Goal: Connect with others: Connect with others

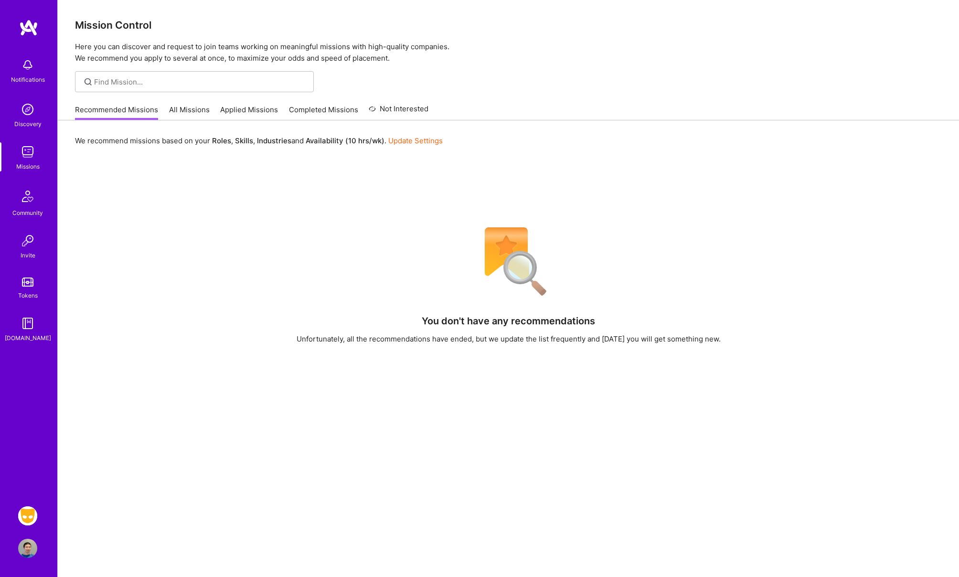
click at [23, 160] on img at bounding box center [27, 151] width 19 height 19
click at [23, 545] on img at bounding box center [27, 548] width 19 height 19
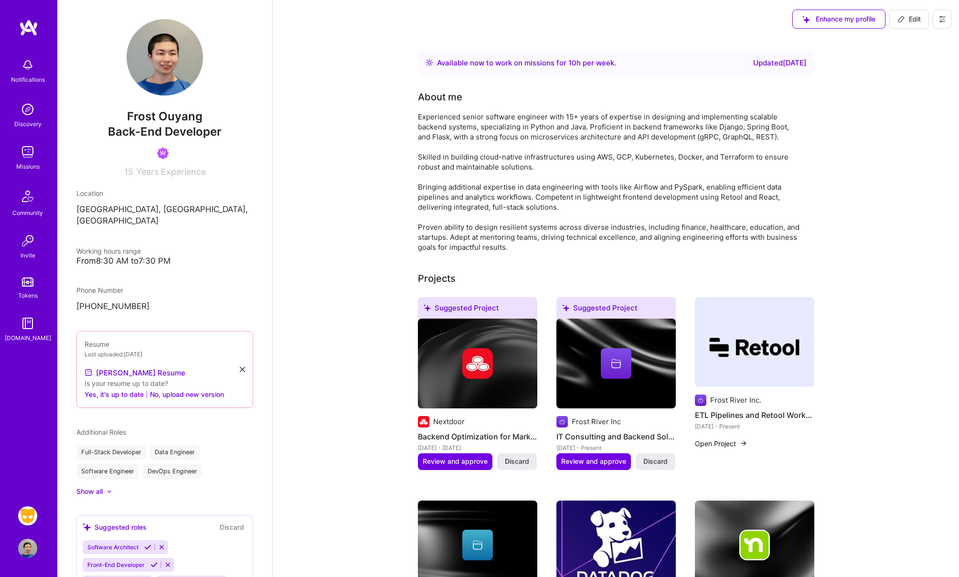
click at [30, 250] on link "Invite" at bounding box center [27, 245] width 59 height 29
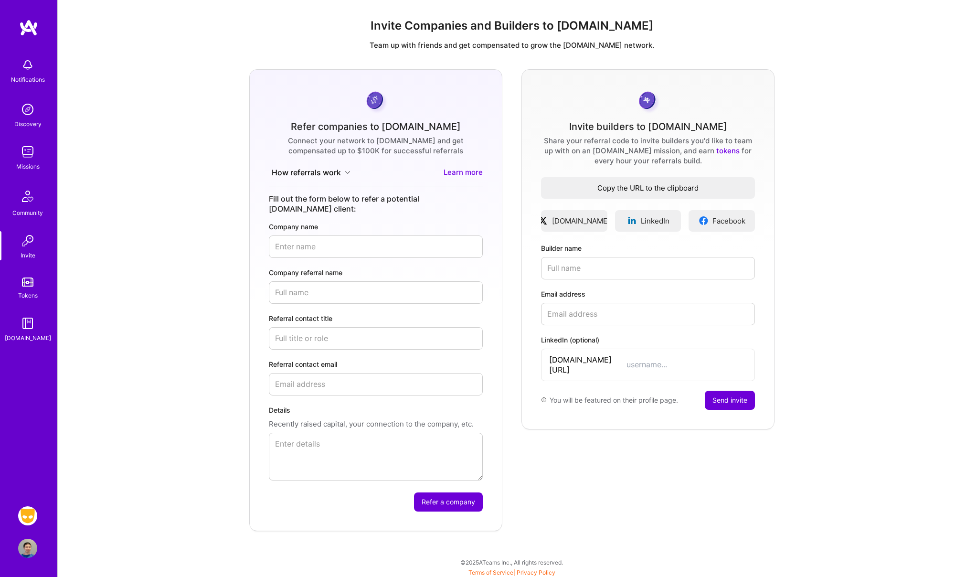
click at [734, 186] on span "Copy the URL to the clipboard" at bounding box center [648, 188] width 214 height 10
